Goal: Information Seeking & Learning: Learn about a topic

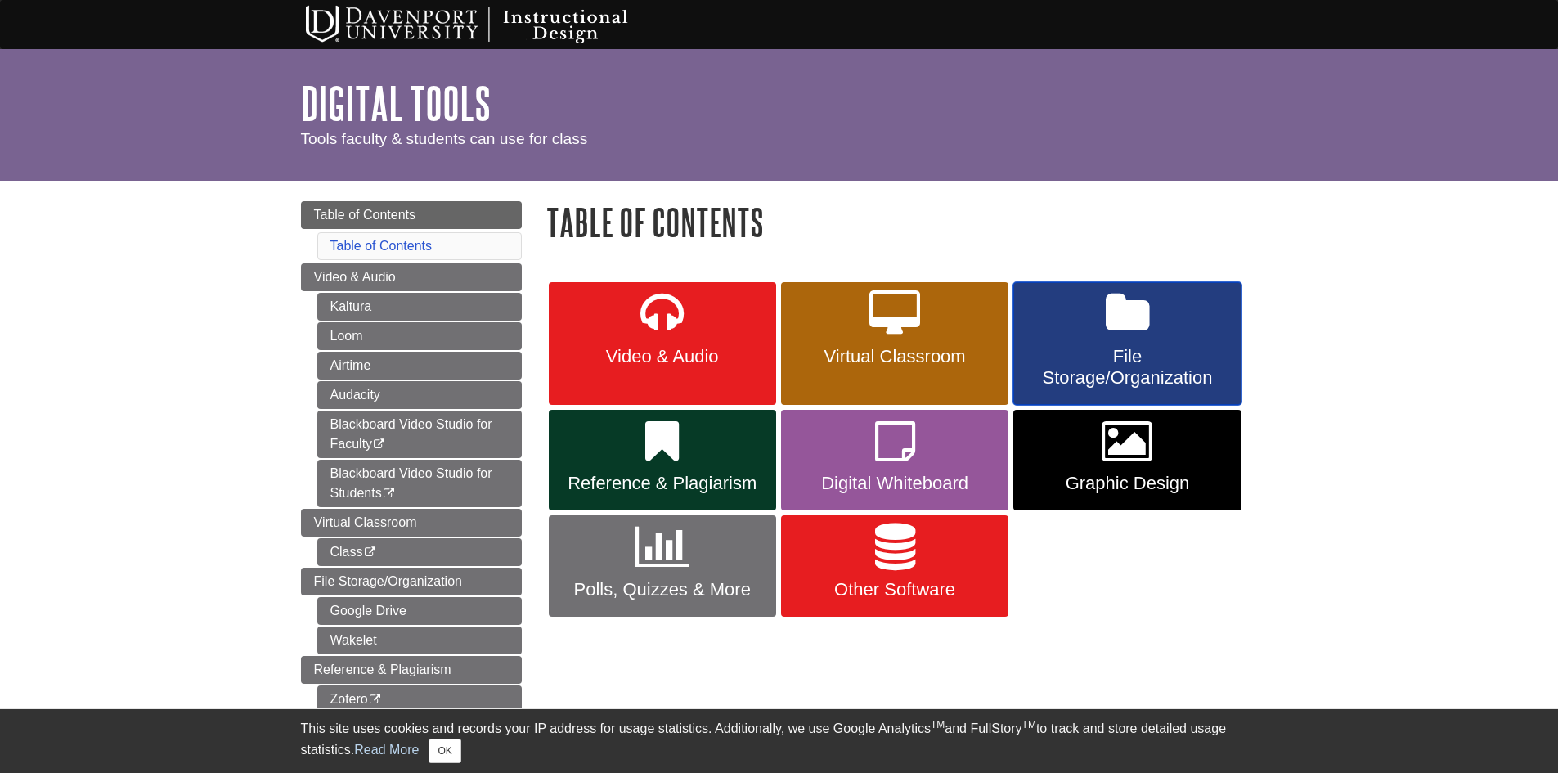
click at [1080, 362] on span "File Storage/Organization" at bounding box center [1127, 367] width 203 height 43
click at [952, 344] on link "Virtual Classroom" at bounding box center [894, 343] width 227 height 123
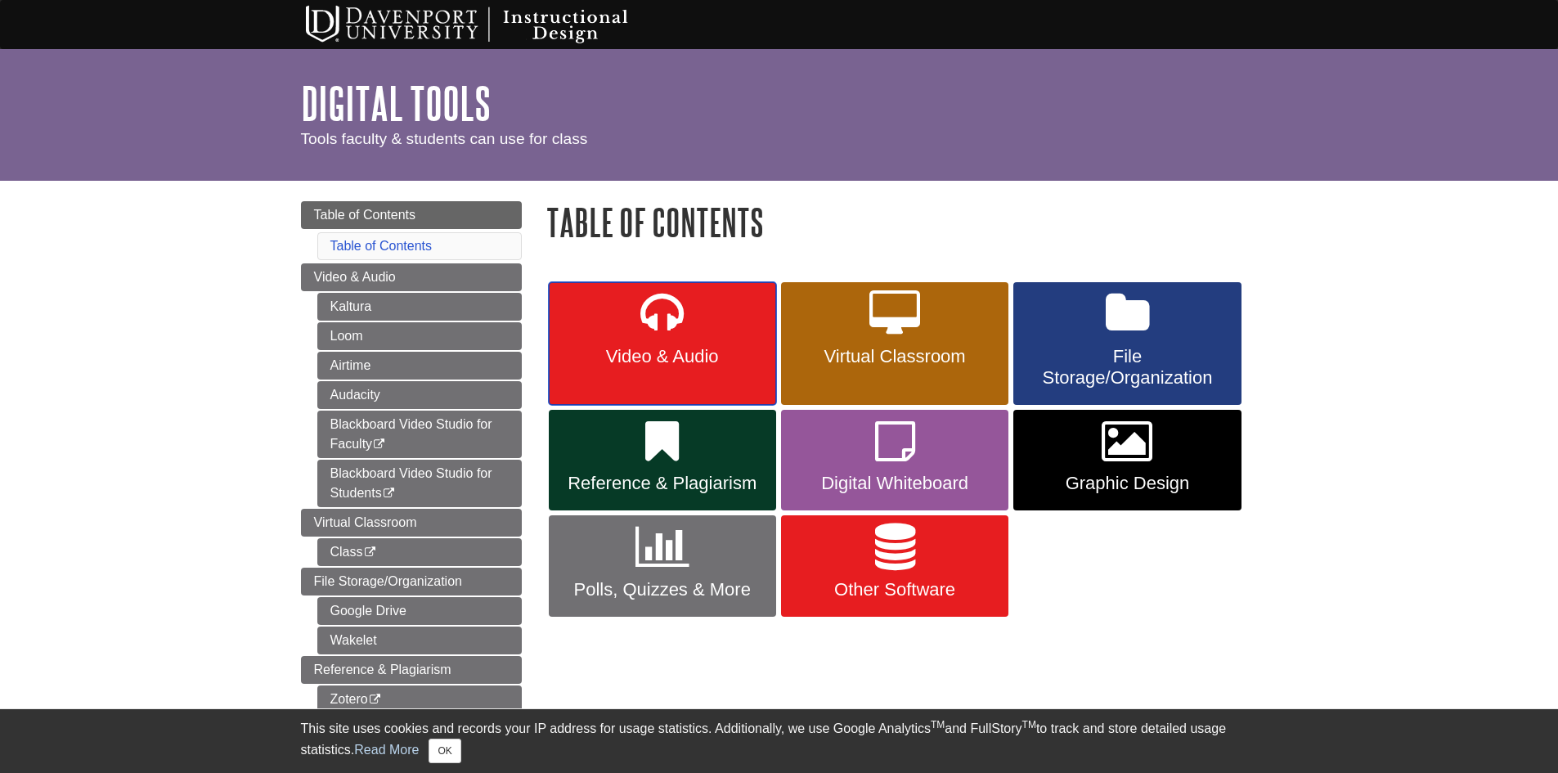
click at [703, 343] on link "Video & Audio" at bounding box center [662, 343] width 227 height 123
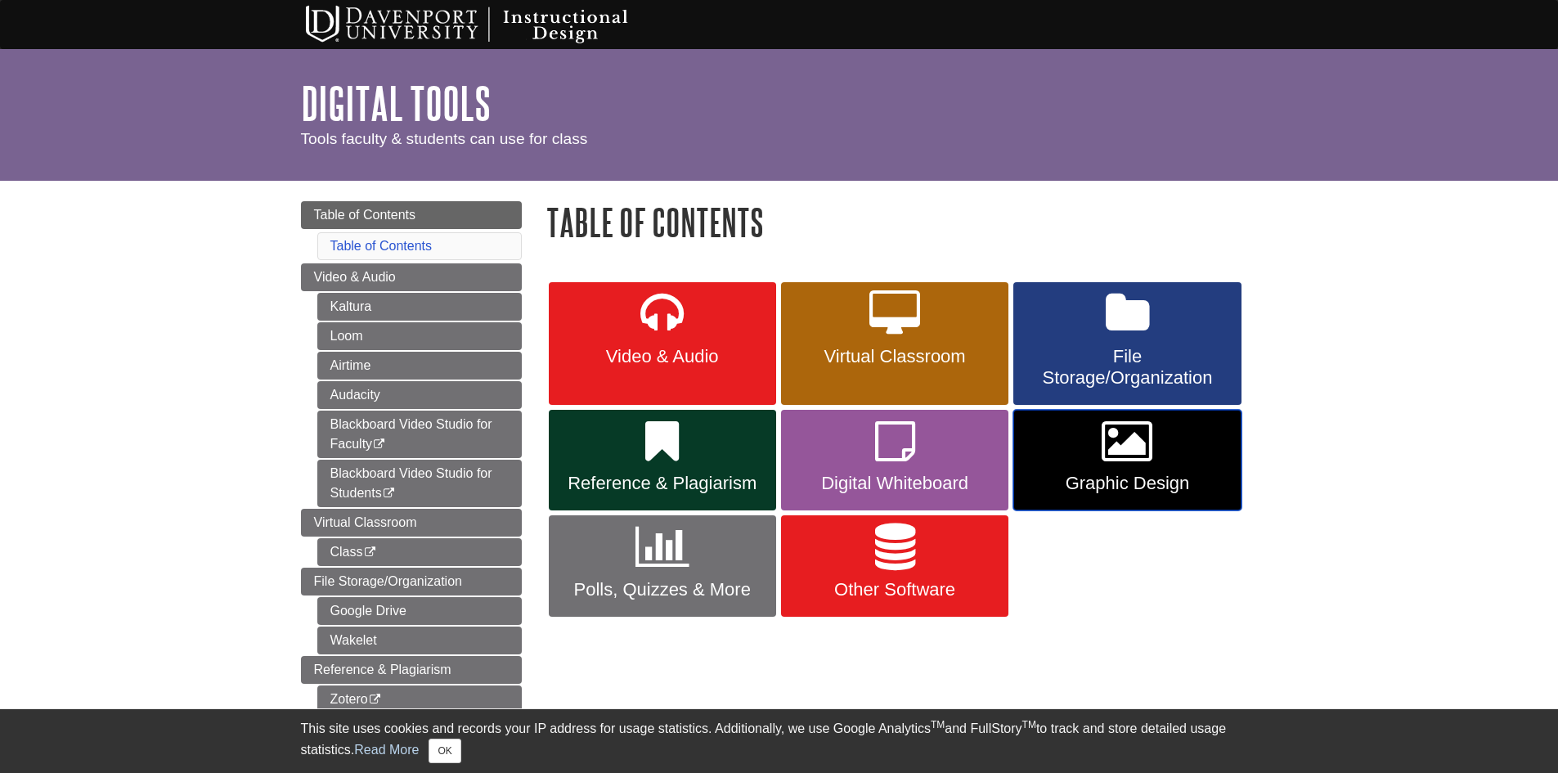
click at [1177, 495] on link "Graphic Design" at bounding box center [1126, 460] width 227 height 101
click at [865, 470] on link "Digital Whiteboard" at bounding box center [894, 460] width 227 height 101
click at [662, 458] on icon at bounding box center [662, 441] width 34 height 47
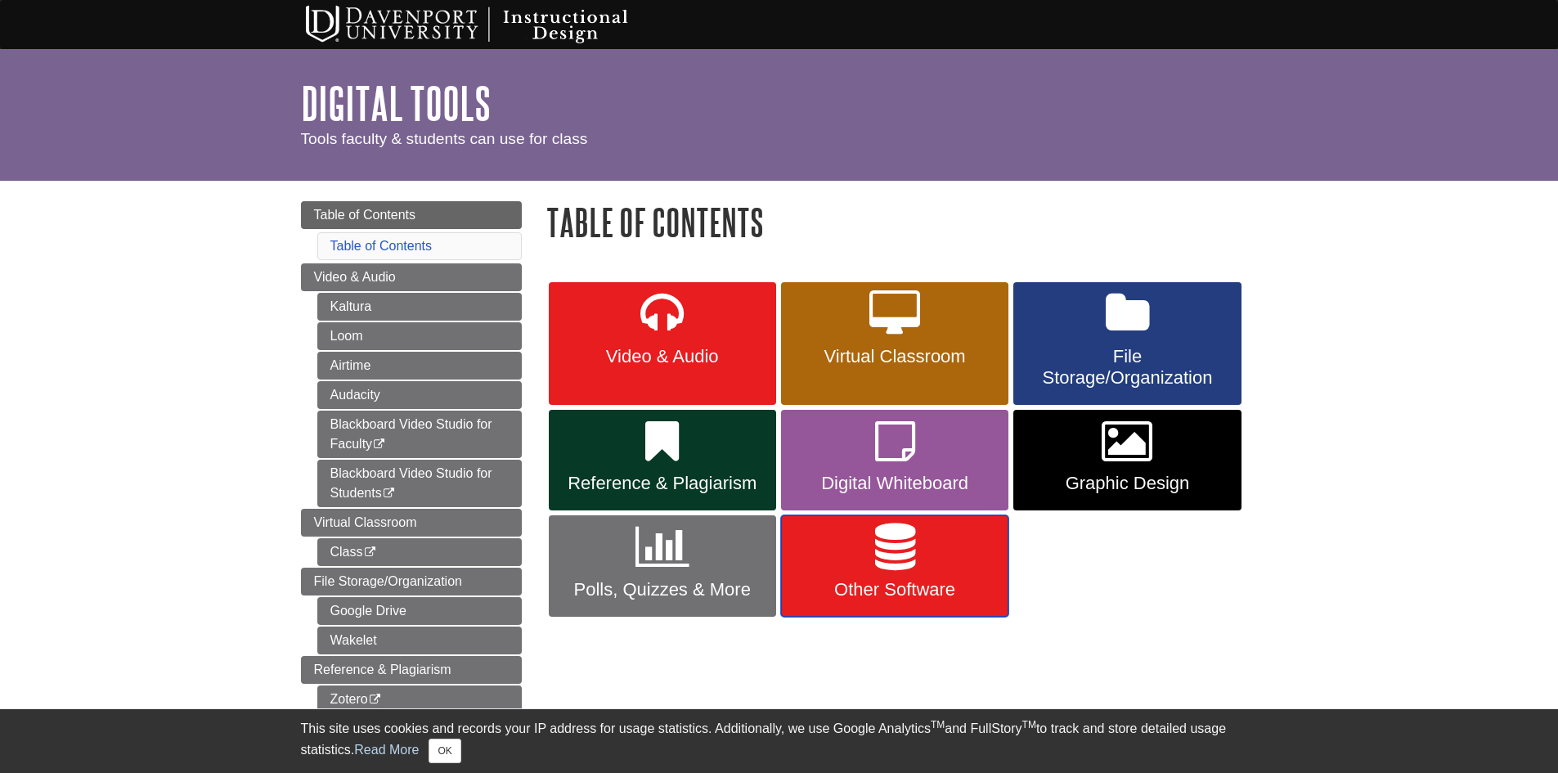
click at [858, 599] on span "Other Software" at bounding box center [894, 589] width 203 height 21
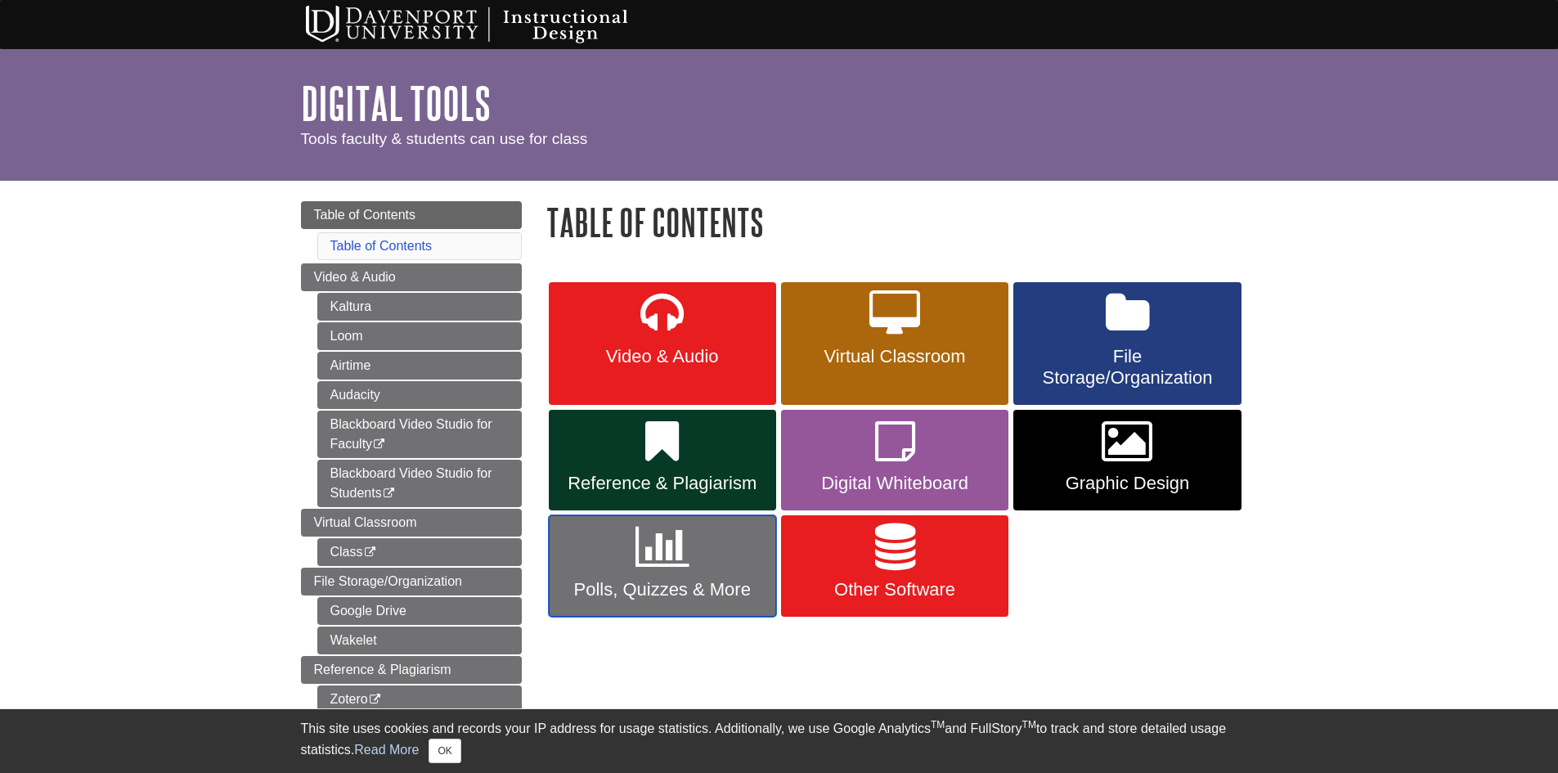
click at [663, 581] on span "Polls, Quizzes & More" at bounding box center [662, 589] width 203 height 21
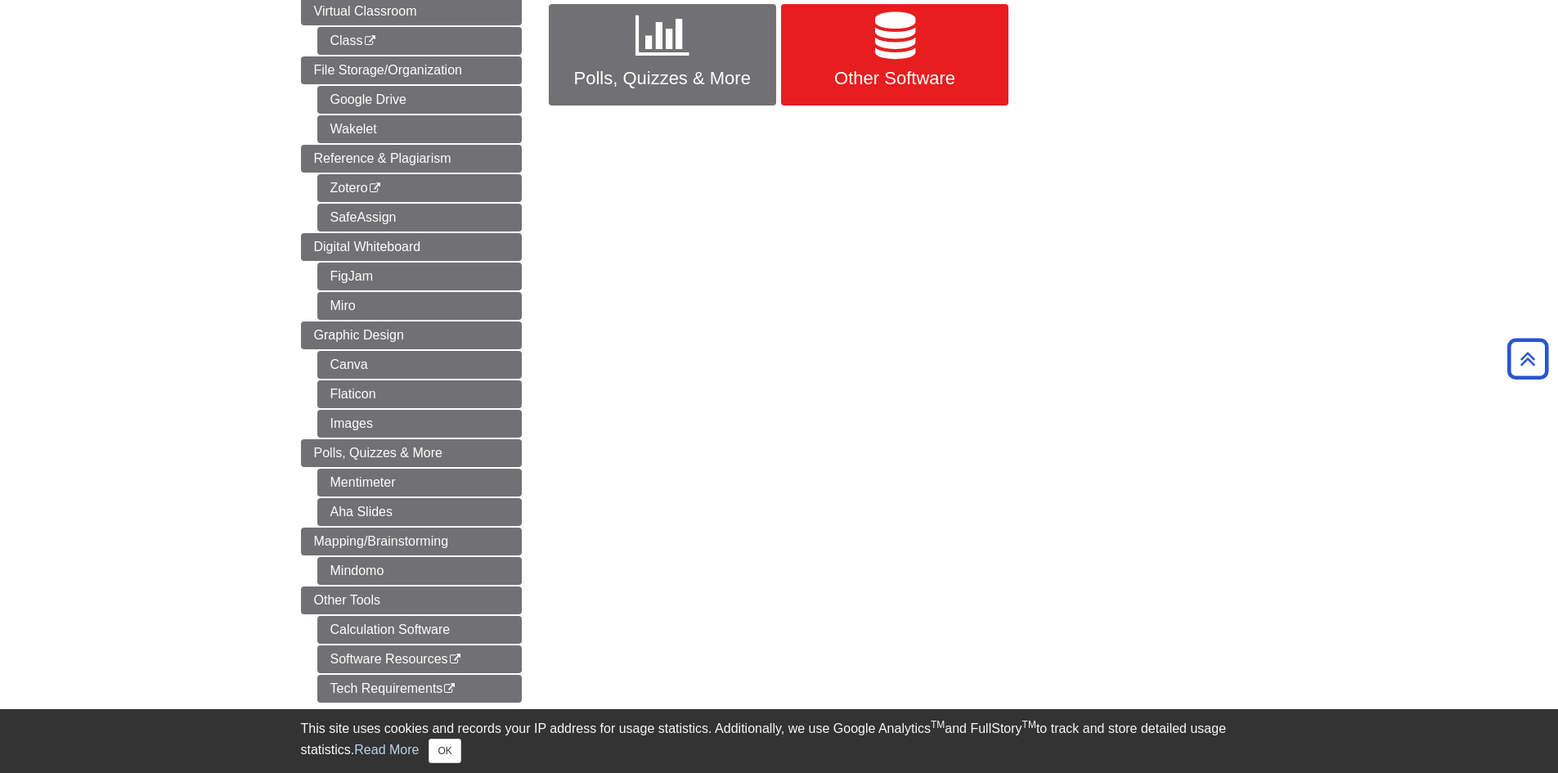
scroll to position [245, 0]
